Goal: Task Accomplishment & Management: Manage account settings

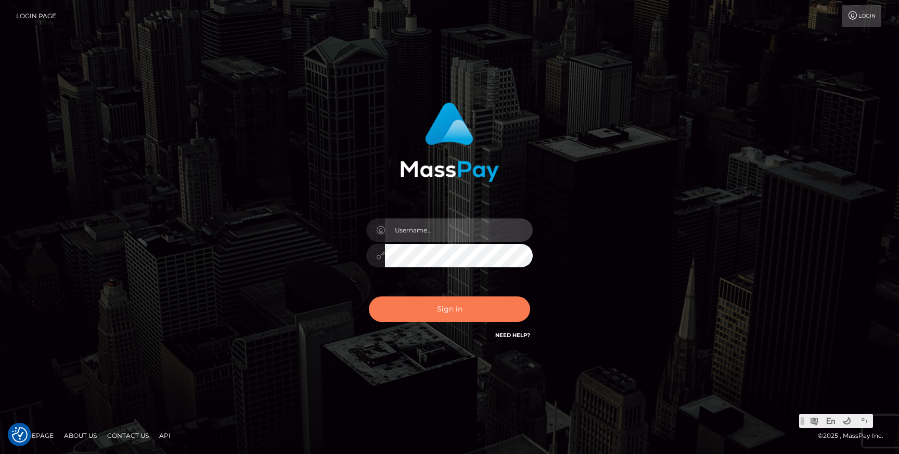
type input "Jonhill.[PERSON_NAME]"
click at [444, 302] on button "Sign in" at bounding box center [449, 309] width 161 height 25
type input "Jonhill.[PERSON_NAME]"
click at [451, 300] on button "Sign in" at bounding box center [449, 309] width 161 height 25
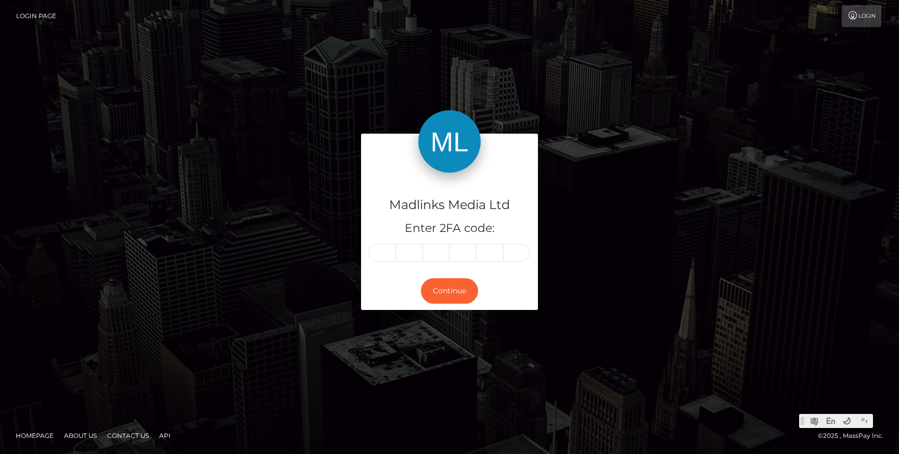
click at [386, 255] on input "text" at bounding box center [382, 253] width 27 height 18
type input "7"
type input "4"
type input "1"
type input "7"
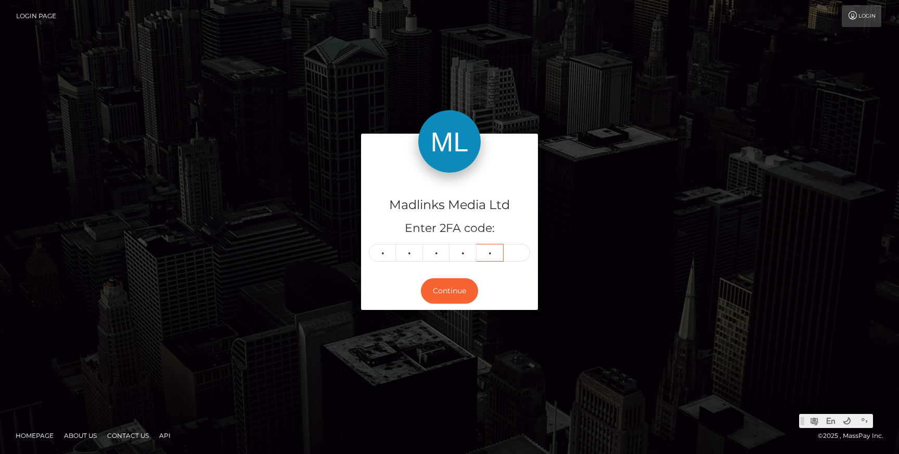
type input "2"
type input "8"
